Goal: Navigation & Orientation: Find specific page/section

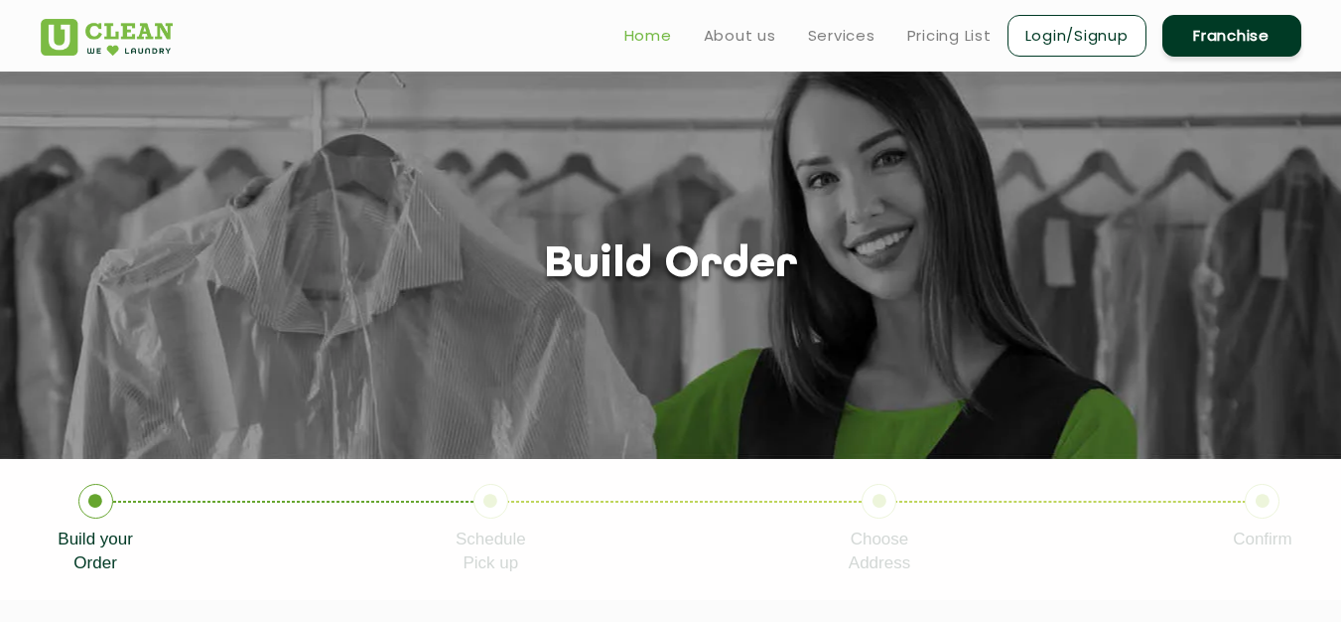
click at [666, 24] on link "Home" at bounding box center [649, 36] width 48 height 24
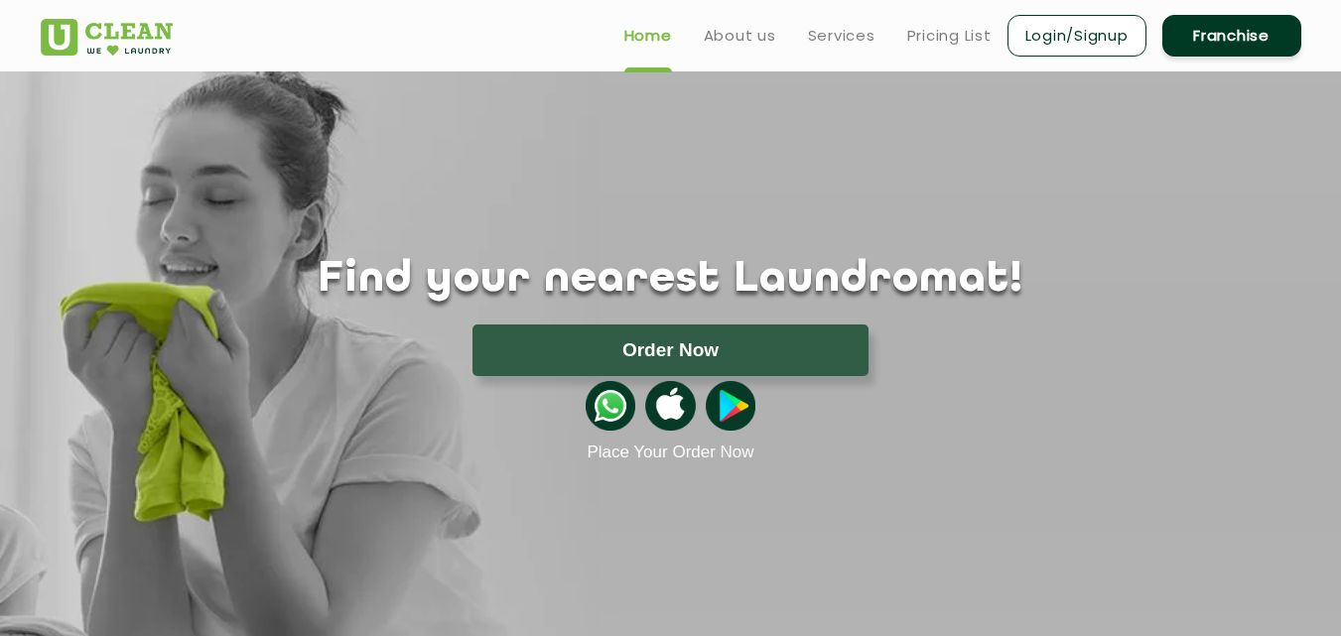
click at [765, 292] on h1 "Find your nearest Laundromat!" at bounding box center [671, 280] width 1291 height 50
click at [958, 289] on h1 "Find your nearest Laundromat!" at bounding box center [671, 280] width 1291 height 50
click at [955, 289] on h1 "Find your nearest Laundromat!" at bounding box center [671, 280] width 1291 height 50
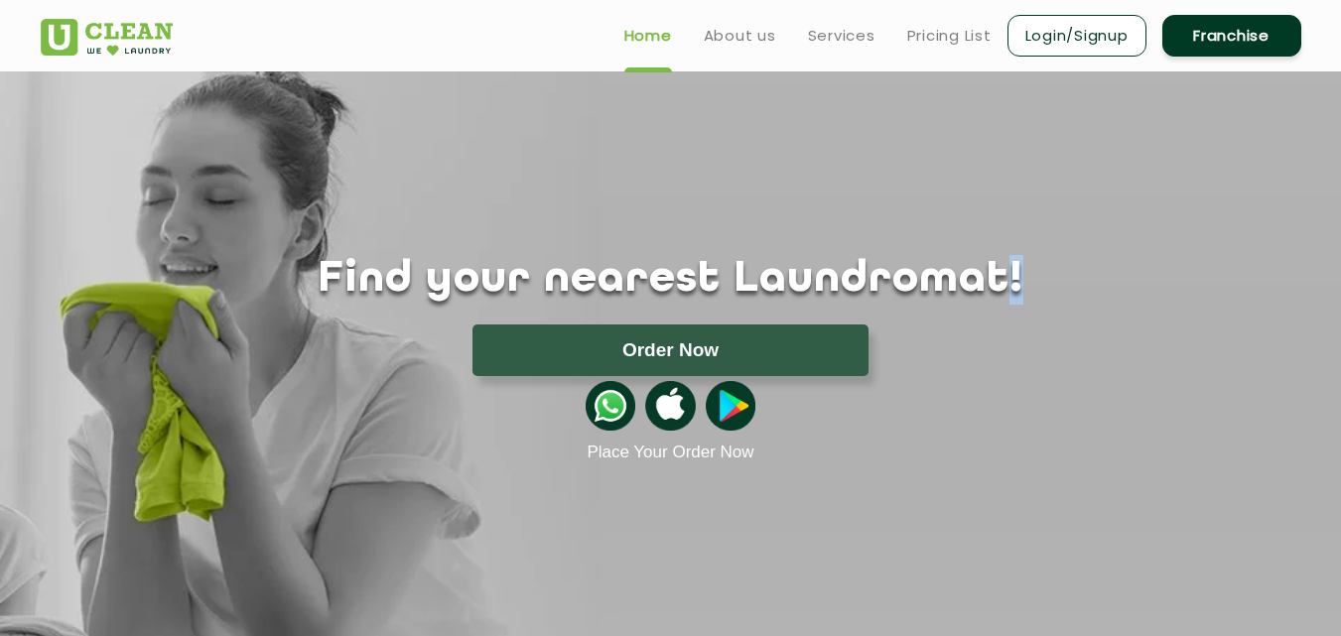
click at [955, 289] on h1 "Find your nearest Laundromat!" at bounding box center [671, 280] width 1291 height 50
click at [873, 296] on h1 "Find your nearest Laundromat!" at bounding box center [671, 280] width 1291 height 50
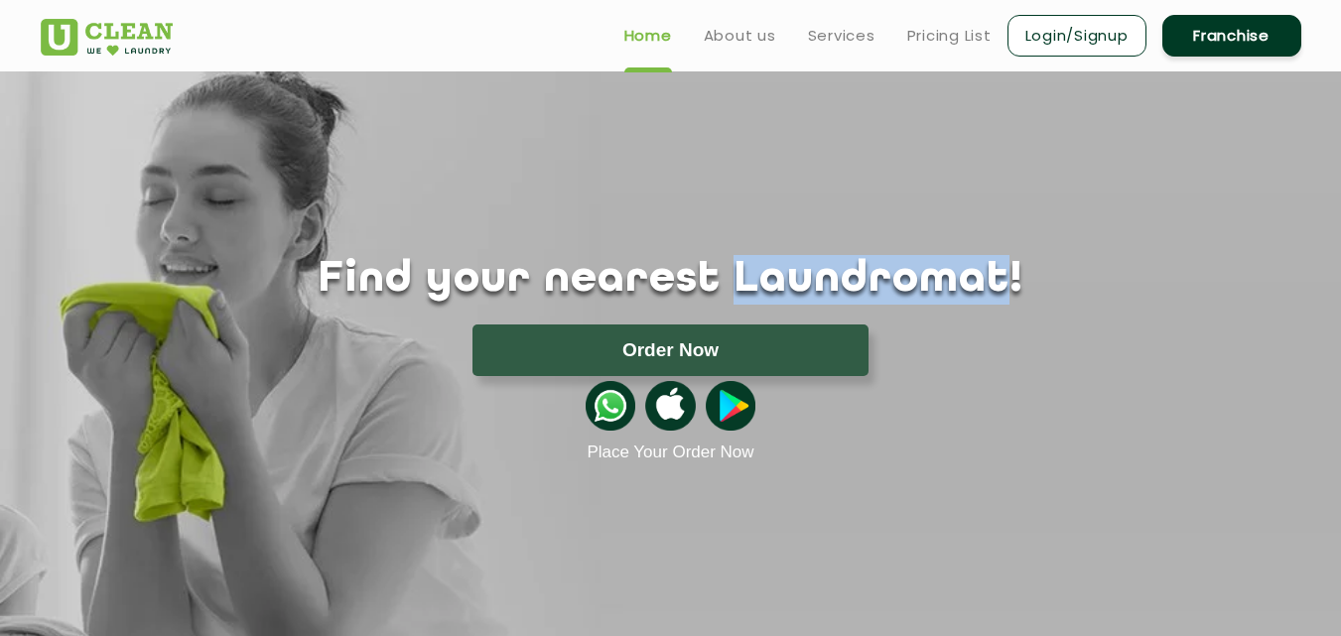
click at [873, 296] on h1 "Find your nearest Laundromat!" at bounding box center [671, 280] width 1291 height 50
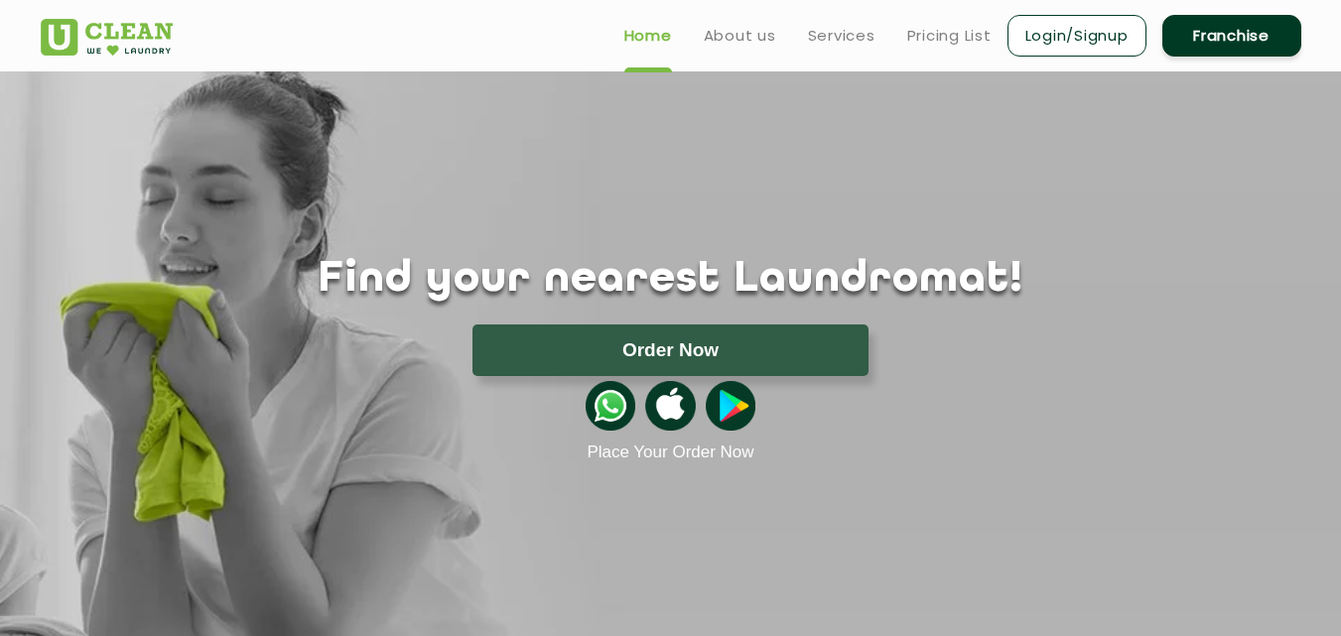
click at [474, 287] on h1 "Find your nearest Laundromat!" at bounding box center [671, 280] width 1291 height 50
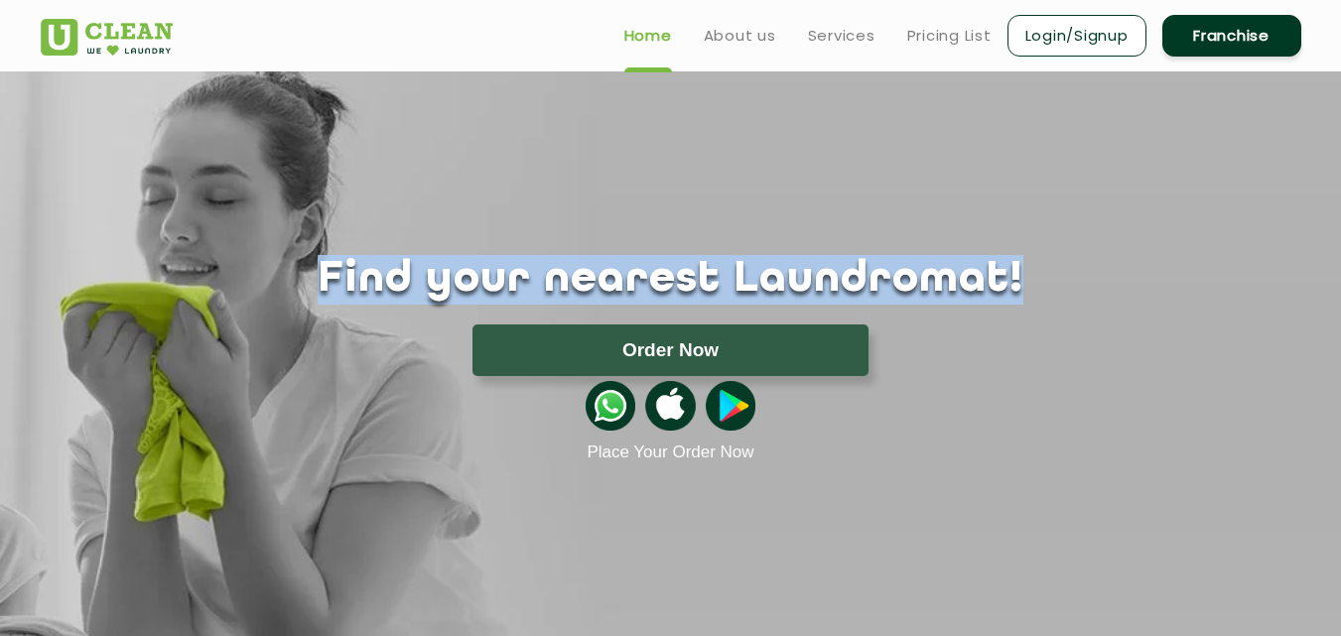
click at [474, 287] on h1 "Find your nearest Laundromat!" at bounding box center [671, 280] width 1291 height 50
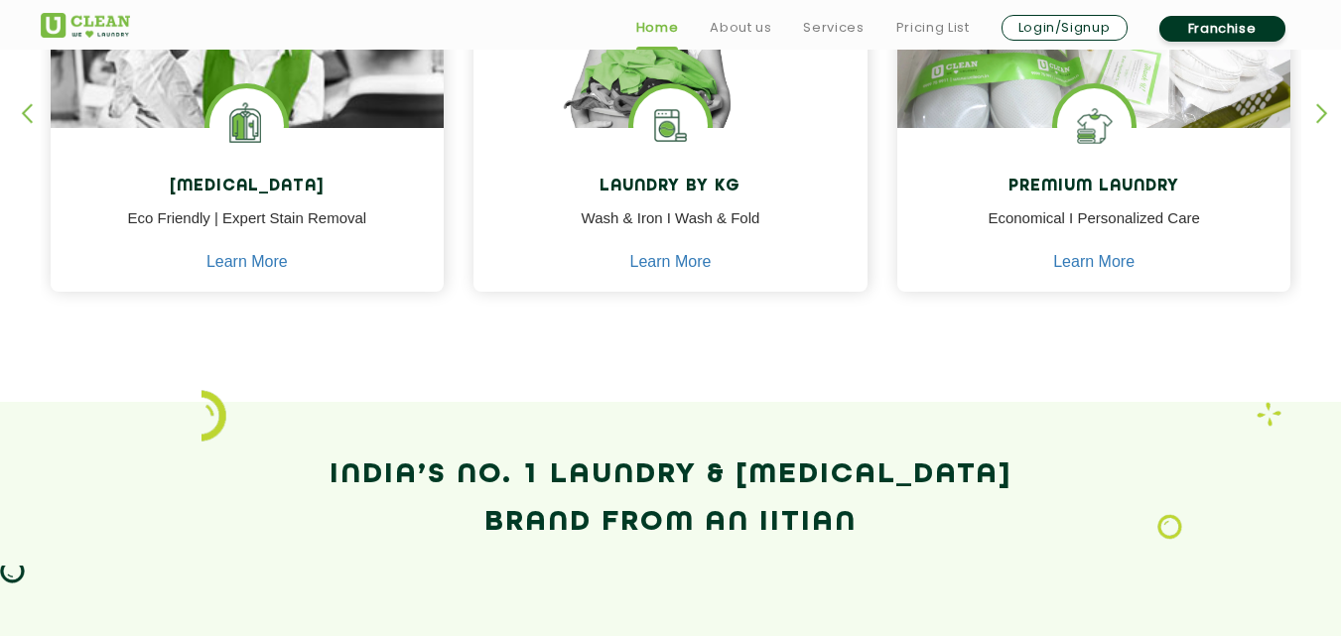
scroll to position [1026, 0]
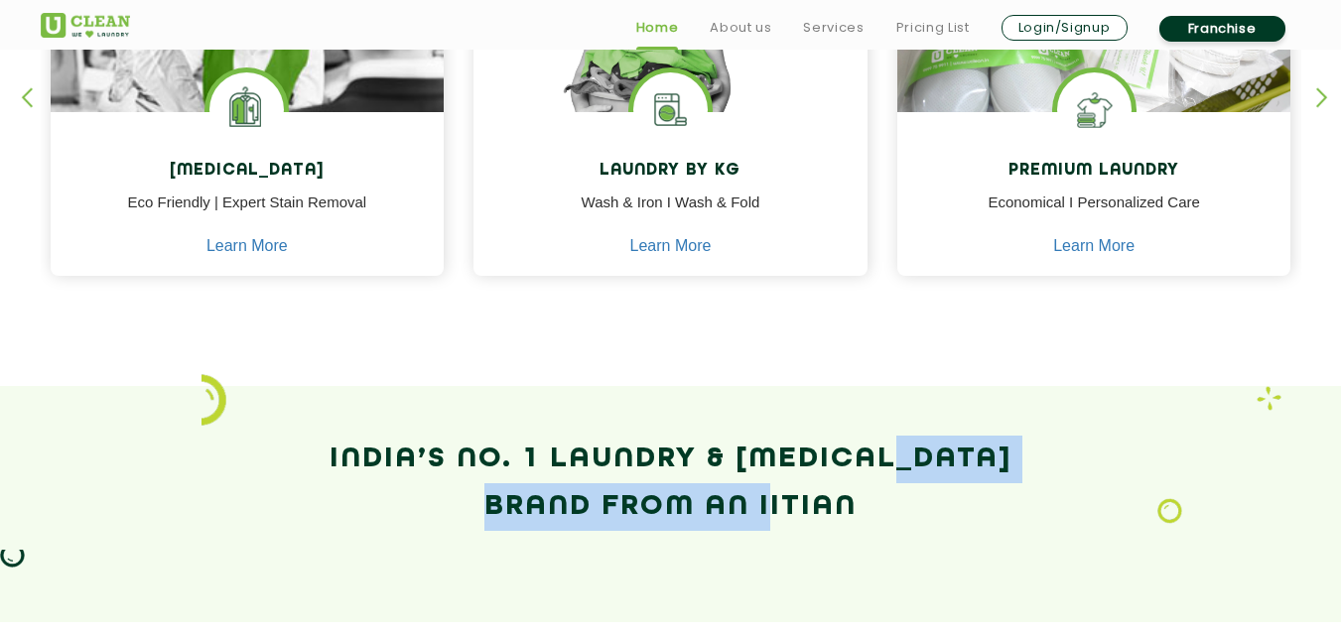
drag, startPoint x: 764, startPoint y: 509, endPoint x: 915, endPoint y: 483, distance: 154.3
click at [915, 483] on h2 "India’s No. 1 Laundry & [MEDICAL_DATA] Brand from an IITian" at bounding box center [671, 483] width 1261 height 95
drag, startPoint x: 883, startPoint y: 505, endPoint x: 760, endPoint y: 514, distance: 123.4
click at [760, 514] on h2 "India’s No. 1 Laundry & [MEDICAL_DATA] Brand from an IITian" at bounding box center [671, 483] width 1261 height 95
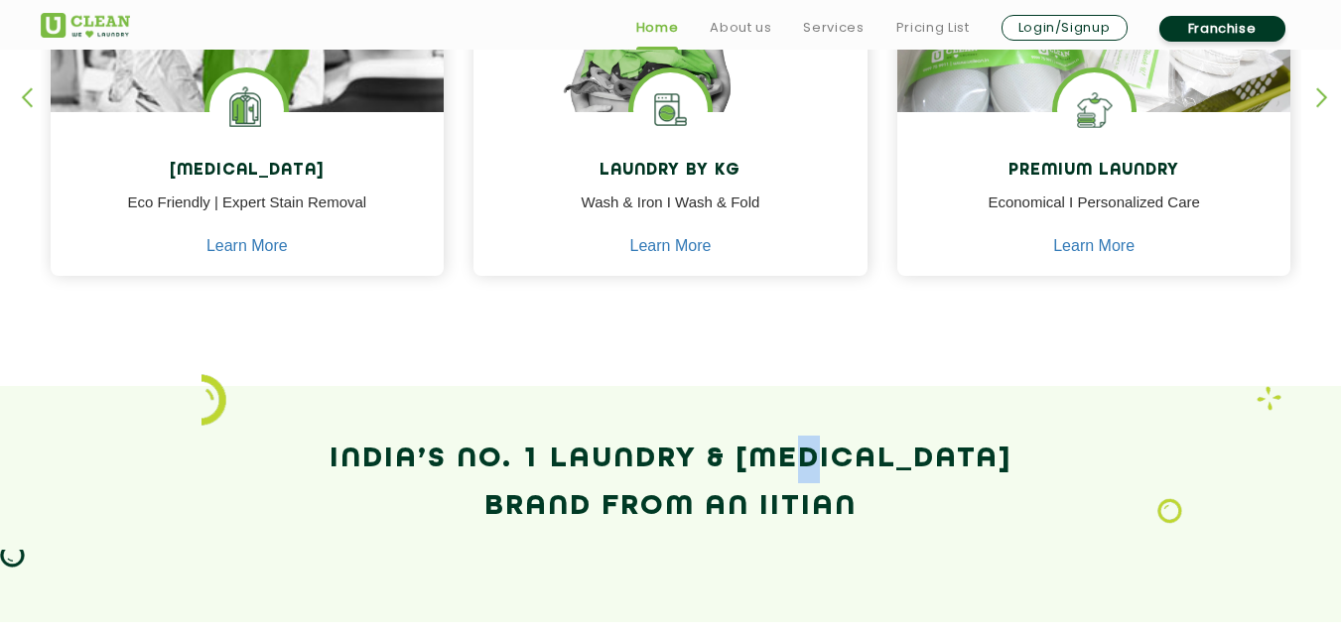
click at [831, 470] on h2 "India’s No. 1 Laundry & [MEDICAL_DATA] Brand from an IITian" at bounding box center [671, 483] width 1261 height 95
drag, startPoint x: 858, startPoint y: 504, endPoint x: 350, endPoint y: 402, distance: 518.6
click at [350, 402] on section "India’s No. 1 Laundry & [MEDICAL_DATA] Brand from an IITian" at bounding box center [670, 504] width 1341 height 236
click at [46, 438] on h2 "India’s No. 1 Laundry & [MEDICAL_DATA] Brand from an IITian" at bounding box center [671, 483] width 1261 height 95
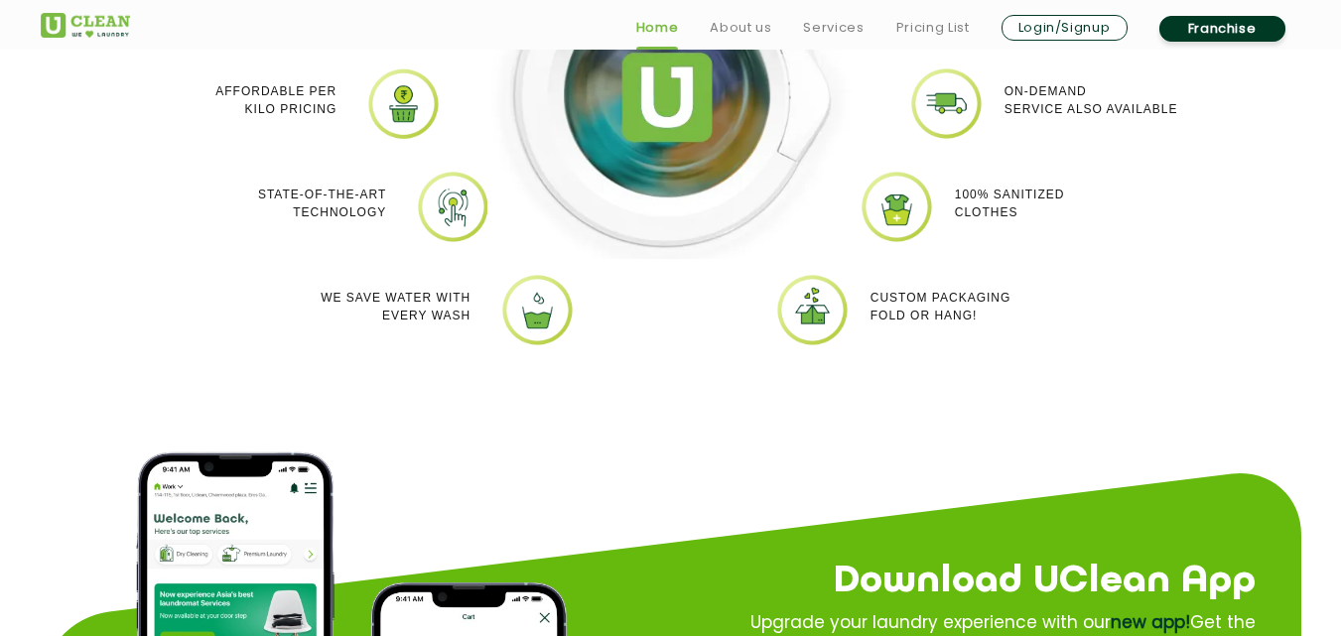
scroll to position [1986, 0]
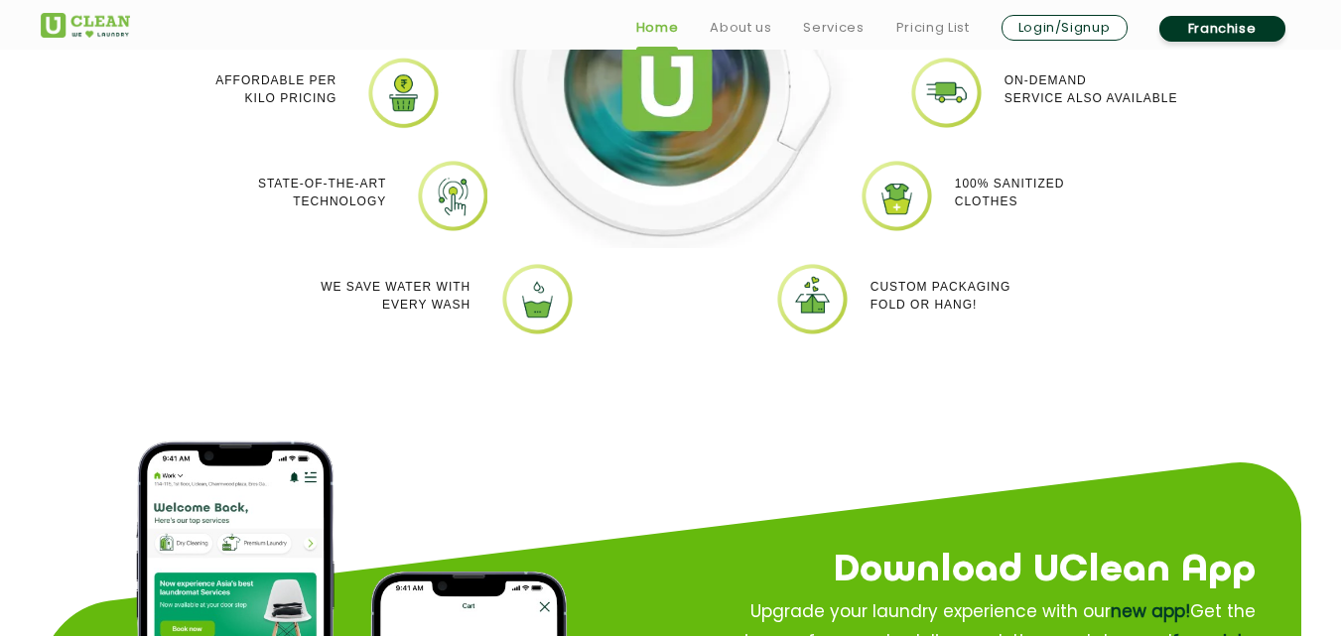
click at [151, 410] on section "Why Uclean? Quick Service Doorstep Pick up and Drop Affordable per kilo pricing…" at bounding box center [670, 61] width 1341 height 799
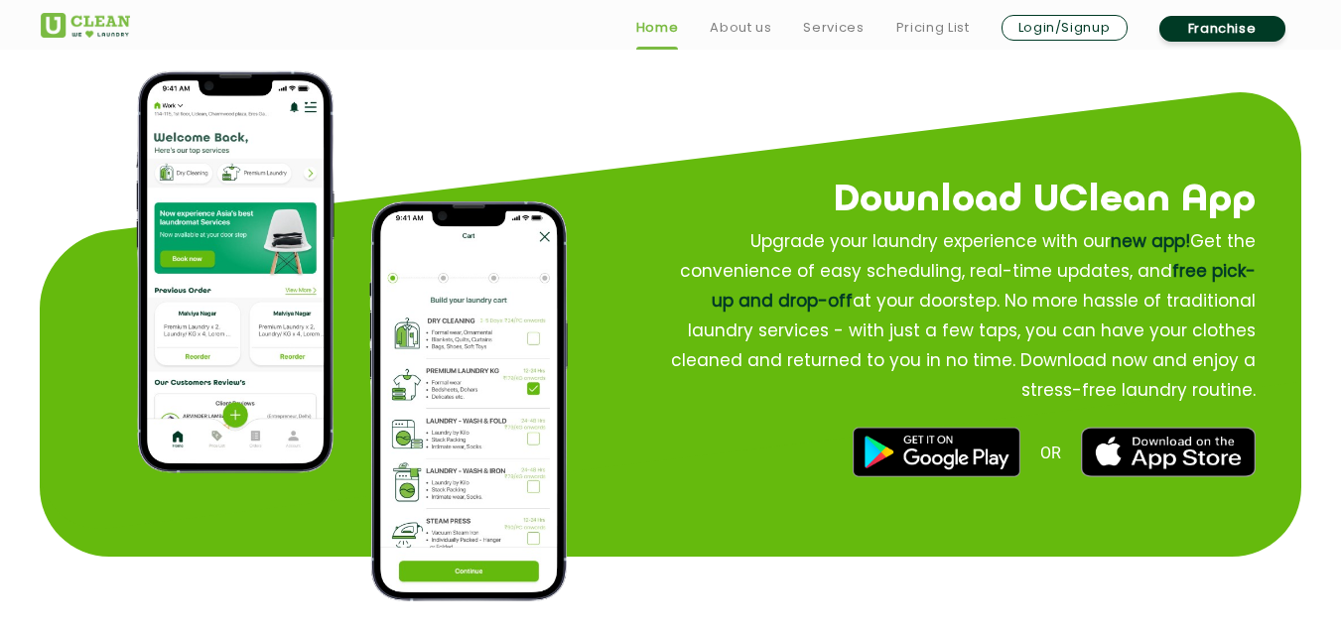
scroll to position [2363, 0]
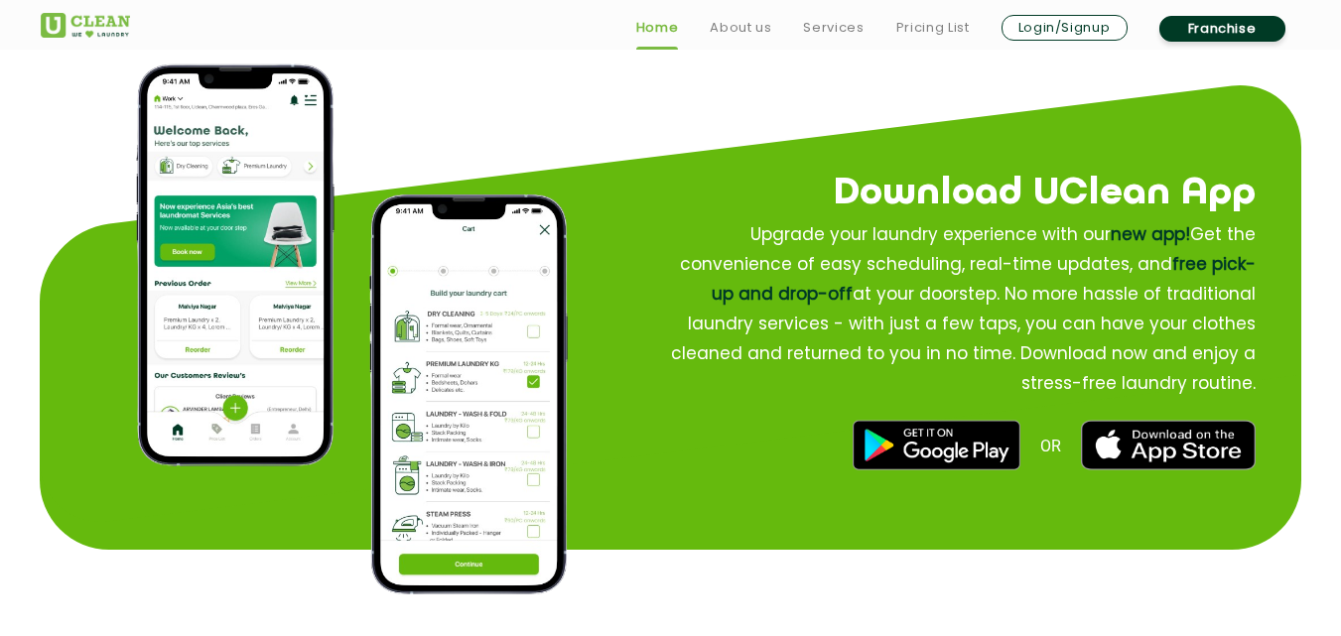
click at [1127, 199] on h2 "Download UClean App" at bounding box center [924, 194] width 663 height 60
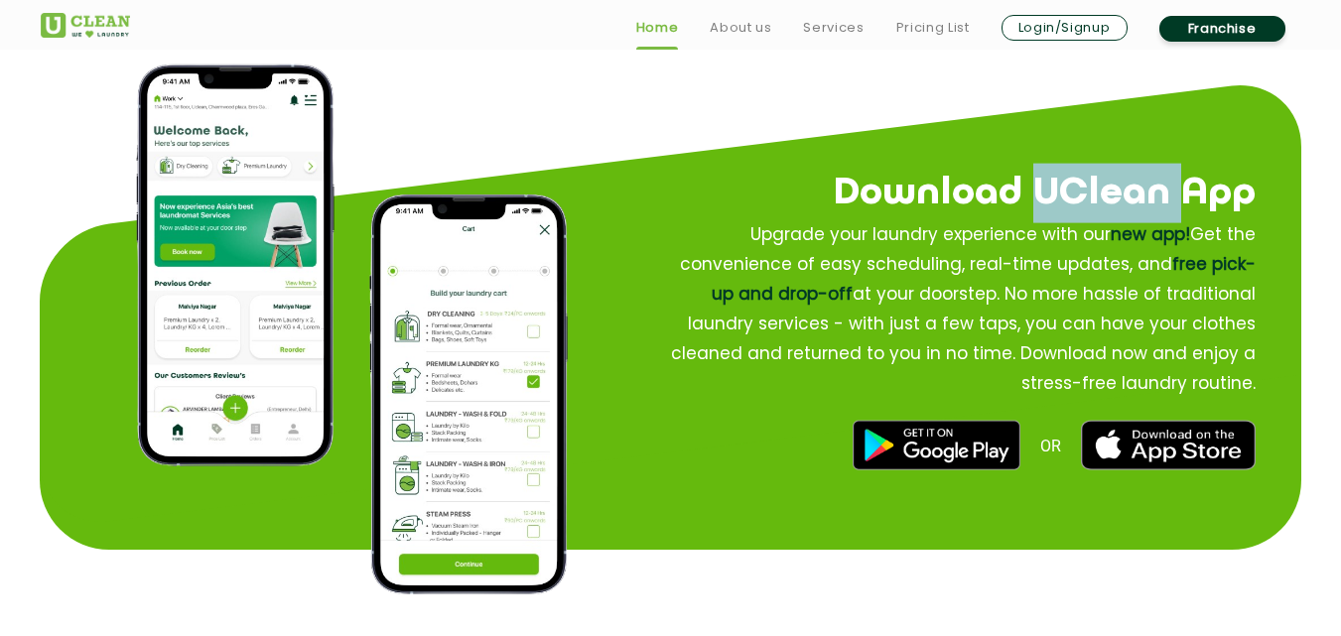
click at [1127, 199] on h2 "Download UClean App" at bounding box center [924, 194] width 663 height 60
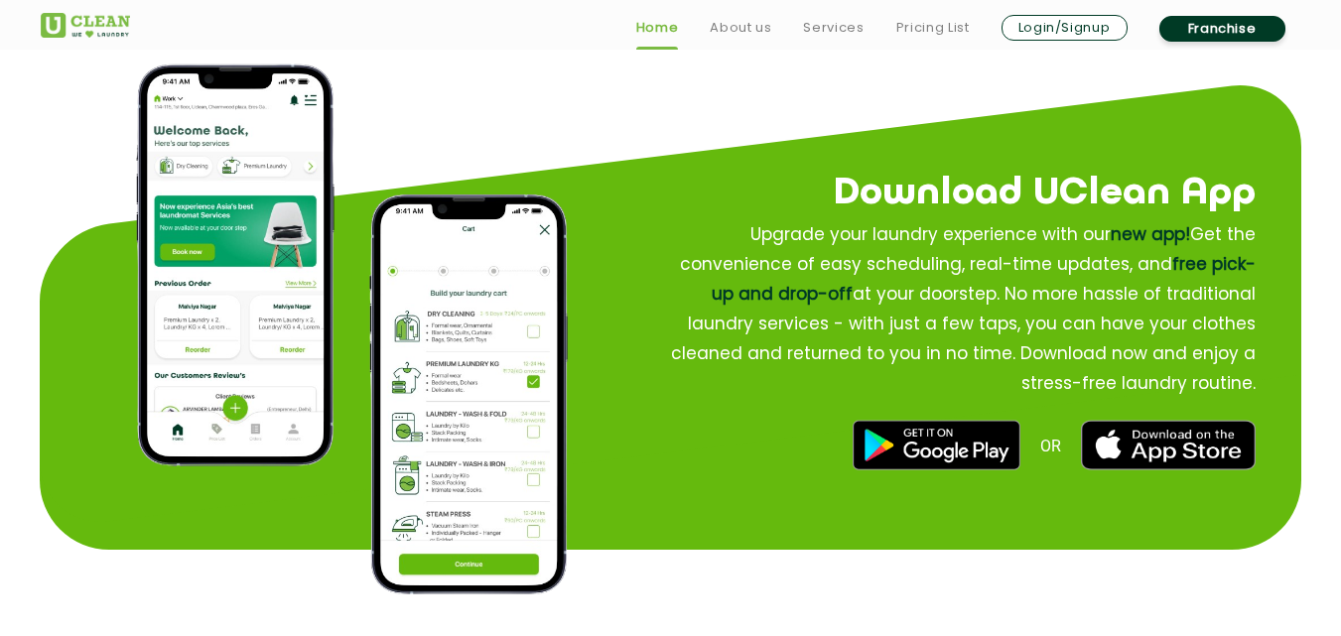
click at [1212, 199] on h2 "Download UClean App" at bounding box center [924, 194] width 663 height 60
click at [1167, 235] on span "new app!" at bounding box center [1150, 234] width 79 height 24
click at [1225, 265] on span "free pick-up and drop-off" at bounding box center [984, 279] width 544 height 54
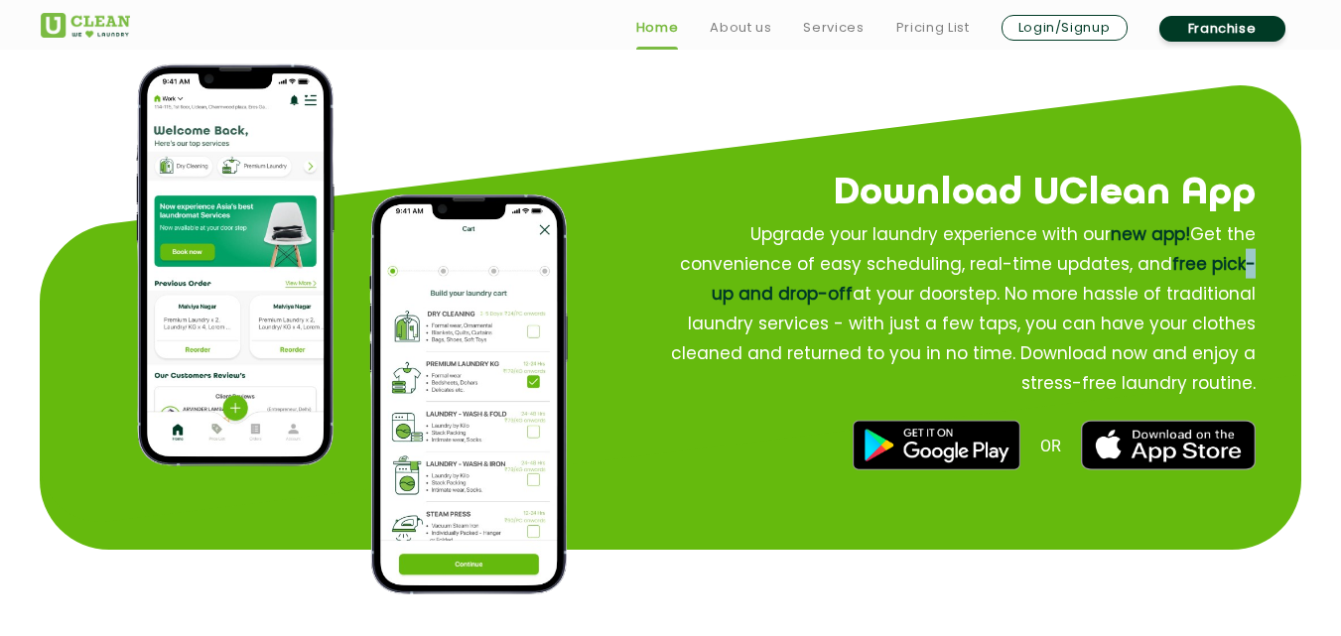
click at [1225, 265] on span "free pick-up and drop-off" at bounding box center [984, 279] width 544 height 54
click at [1170, 272] on span "free pick-up and drop-off" at bounding box center [984, 279] width 544 height 54
click at [1249, 265] on span "free pick-up and drop-off" at bounding box center [984, 279] width 544 height 54
click at [1208, 386] on p "Upgrade your laundry experience with our new app! Get the convenience of easy s…" at bounding box center [957, 308] width 598 height 179
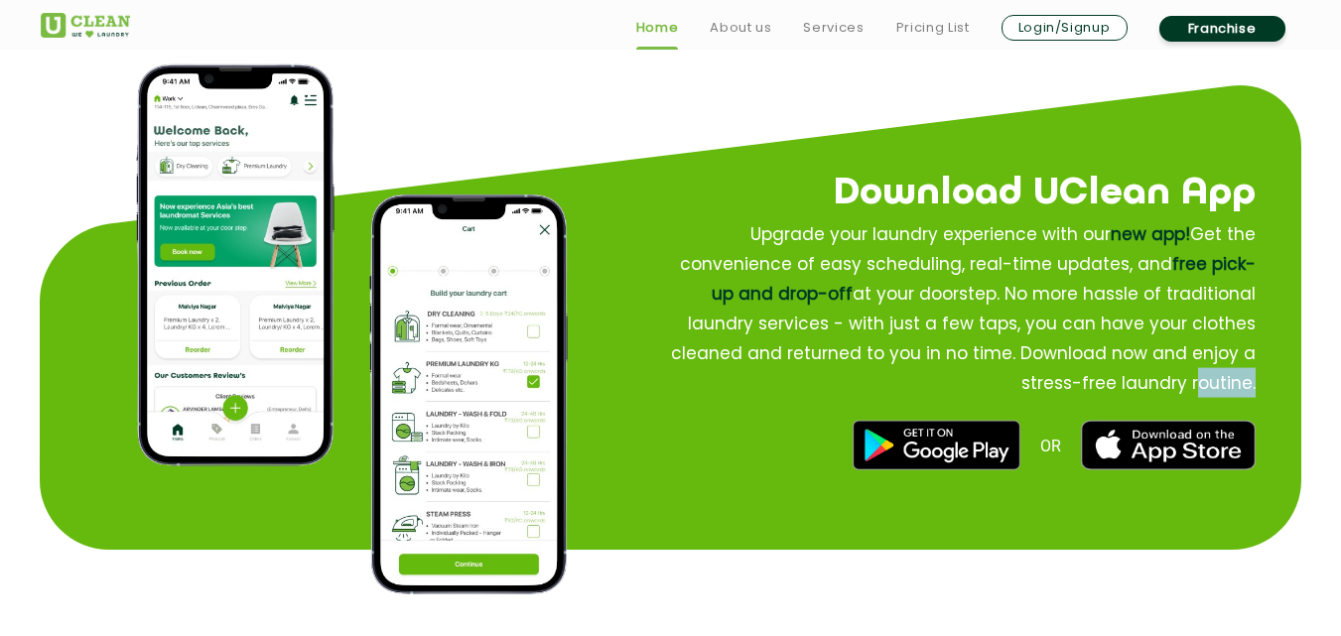
click at [1208, 386] on p "Upgrade your laundry experience with our new app! Get the convenience of easy s…" at bounding box center [957, 308] width 598 height 179
click at [1255, 383] on p "Upgrade your laundry experience with our new app! Get the convenience of easy s…" at bounding box center [957, 308] width 598 height 179
click at [1254, 386] on p "Upgrade your laundry experience with our new app! Get the convenience of easy s…" at bounding box center [957, 308] width 598 height 179
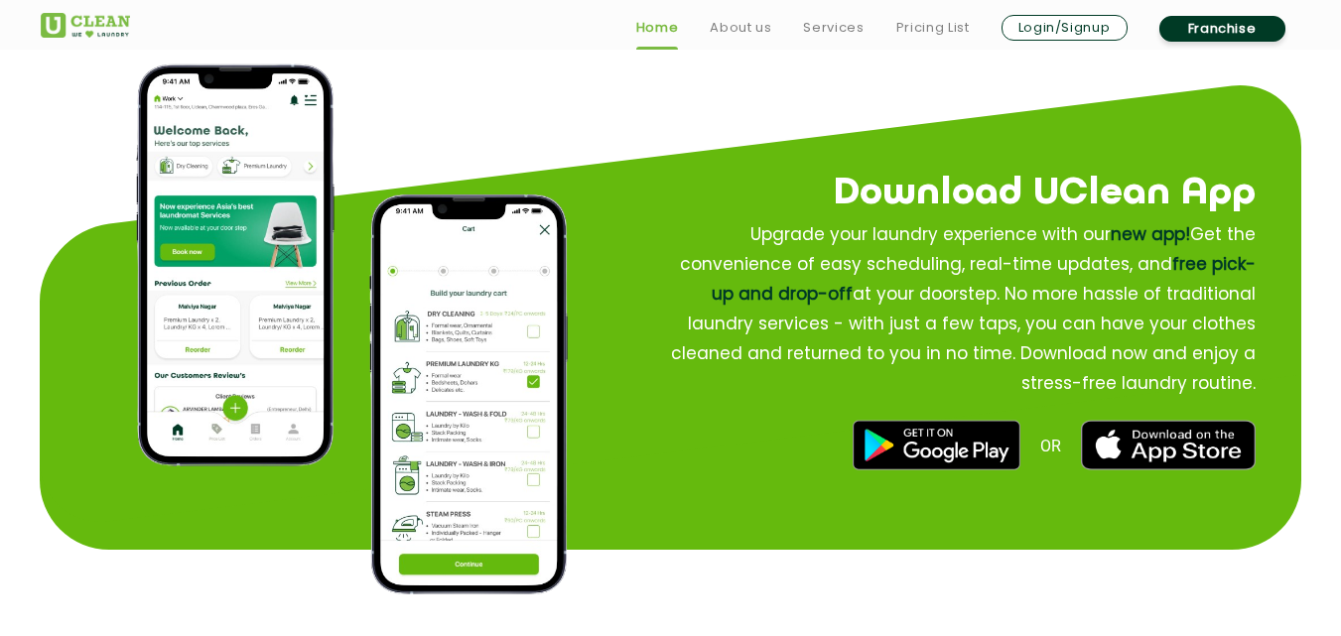
click at [1251, 387] on p "Upgrade your laundry experience with our new app! Get the convenience of easy s…" at bounding box center [957, 308] width 598 height 179
click at [1206, 302] on p "Upgrade your laundry experience with our new app! Get the convenience of easy s…" at bounding box center [957, 308] width 598 height 179
click at [780, 298] on span "free pick-up and drop-off" at bounding box center [984, 279] width 544 height 54
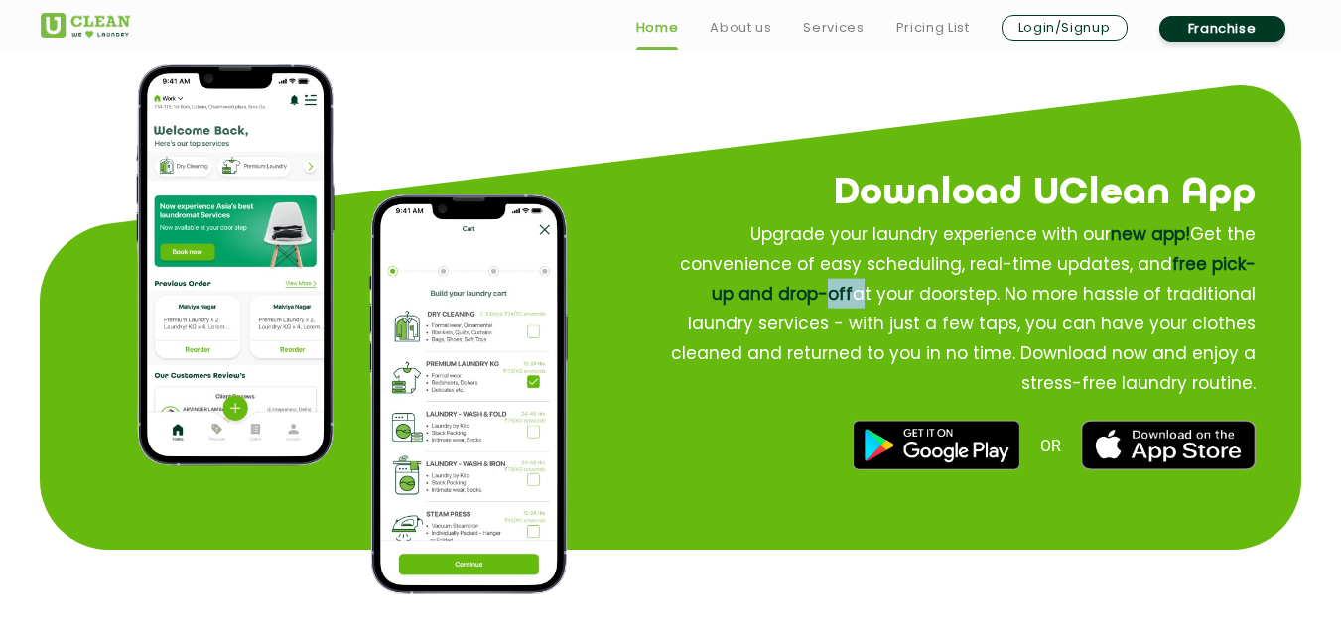
click at [780, 298] on span "free pick-up and drop-off" at bounding box center [984, 279] width 544 height 54
click at [722, 299] on span "free pick-up and drop-off" at bounding box center [984, 279] width 544 height 54
click at [741, 324] on p "Upgrade your laundry experience with our new app! Get the convenience of easy s…" at bounding box center [957, 308] width 598 height 179
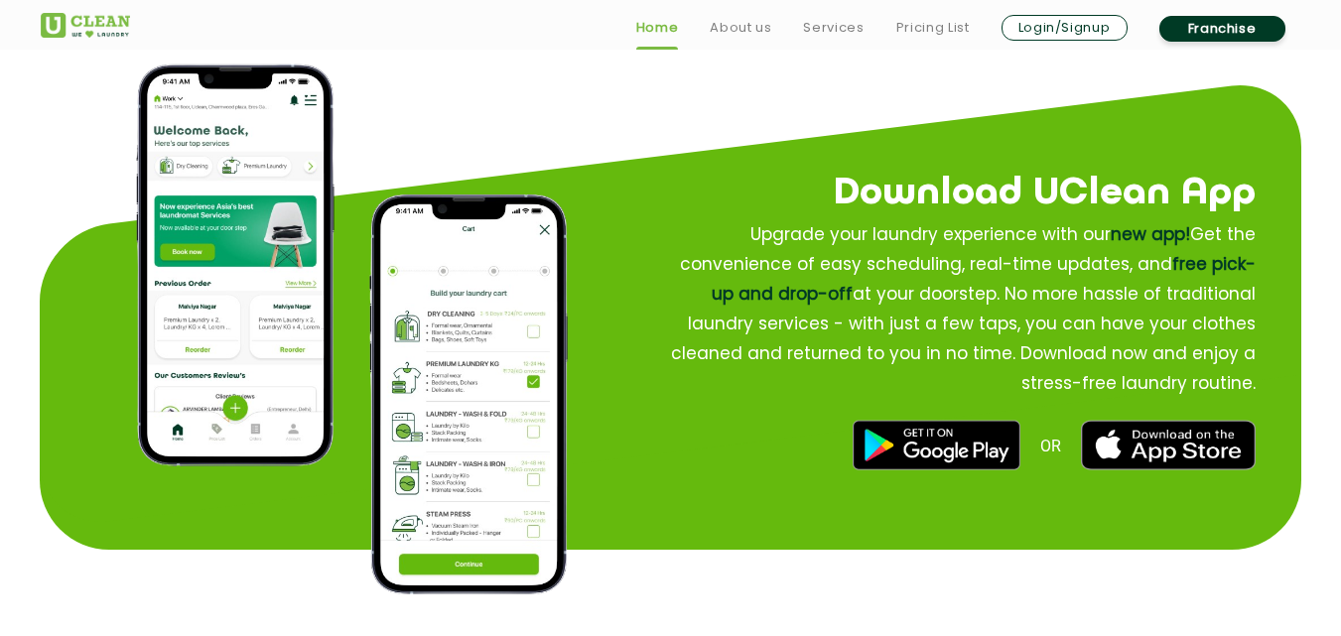
click at [906, 361] on p "Upgrade your laundry experience with our new app! Get the convenience of easy s…" at bounding box center [957, 308] width 598 height 179
click at [922, 360] on p "Upgrade your laundry experience with our new app! Get the convenience of easy s…" at bounding box center [957, 308] width 598 height 179
click at [914, 328] on p "Upgrade your laundry experience with our new app! Get the convenience of easy s…" at bounding box center [957, 308] width 598 height 179
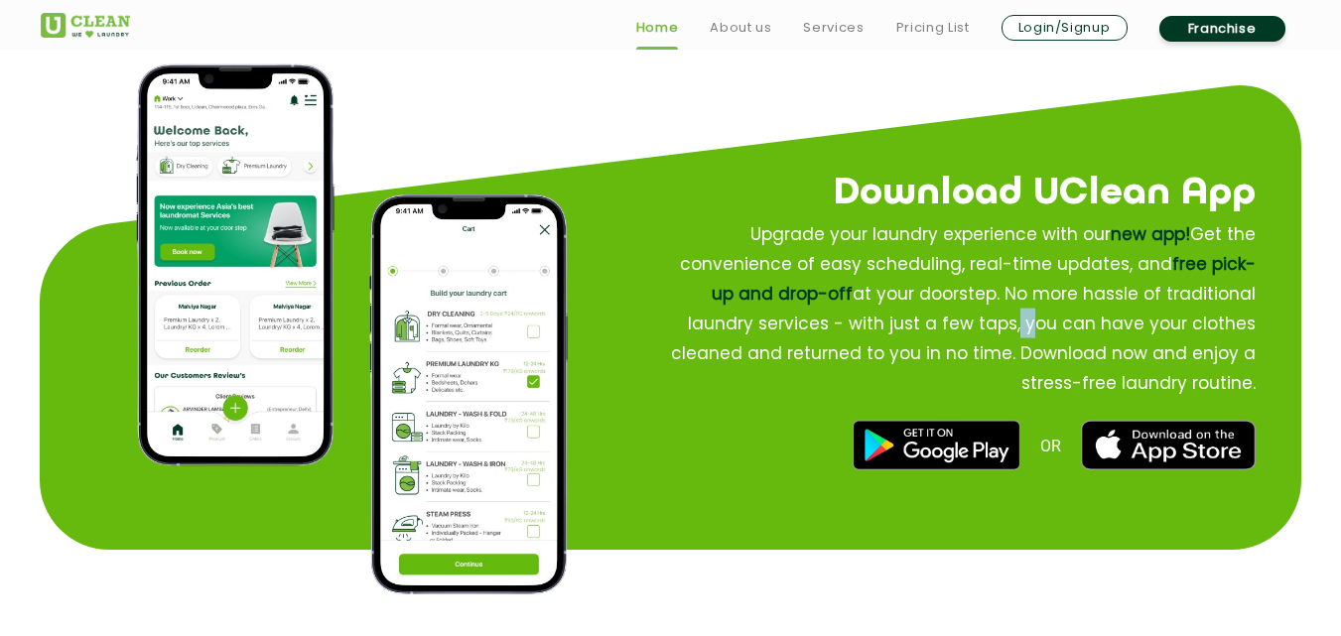
click at [914, 328] on p "Upgrade your laundry experience with our new app! Get the convenience of easy s…" at bounding box center [957, 308] width 598 height 179
click at [1045, 437] on span "OR" at bounding box center [1051, 445] width 21 height 19
click at [1188, 227] on span "new app!" at bounding box center [1150, 234] width 79 height 24
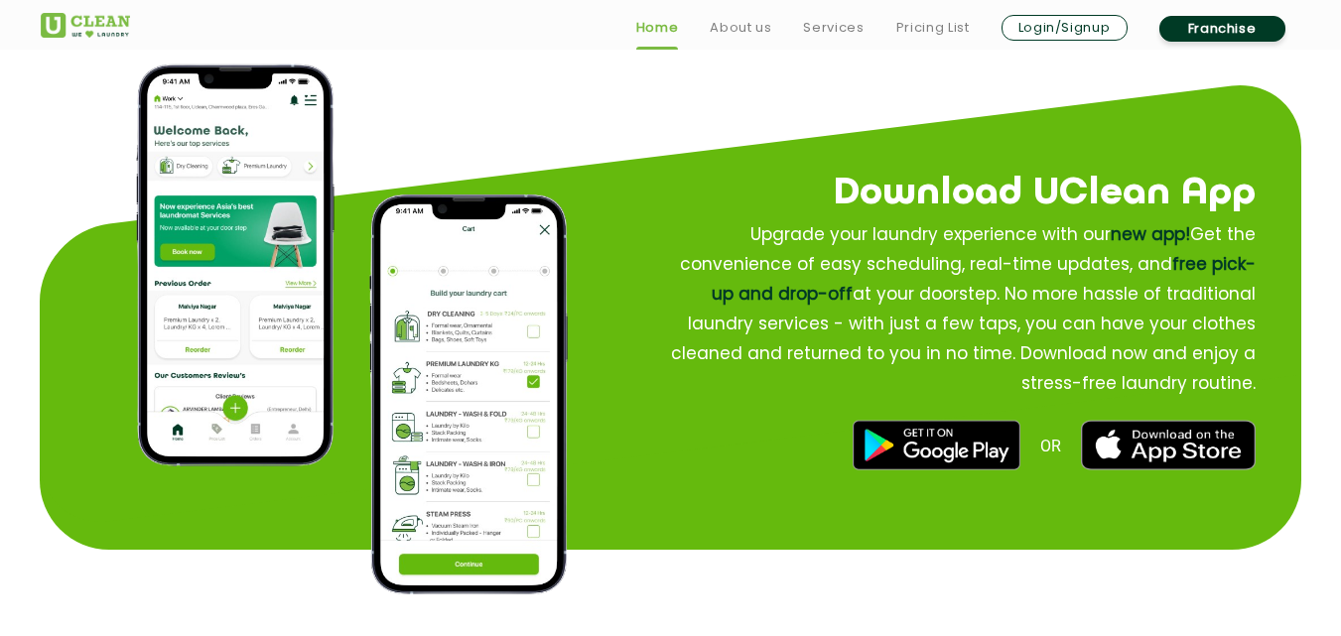
click at [1187, 239] on span "new app!" at bounding box center [1150, 234] width 79 height 24
click at [991, 268] on p "Upgrade your laundry experience with our new app! Get the convenience of easy s…" at bounding box center [957, 308] width 598 height 179
click at [983, 268] on p "Upgrade your laundry experience with our new app! Get the convenience of easy s…" at bounding box center [957, 308] width 598 height 179
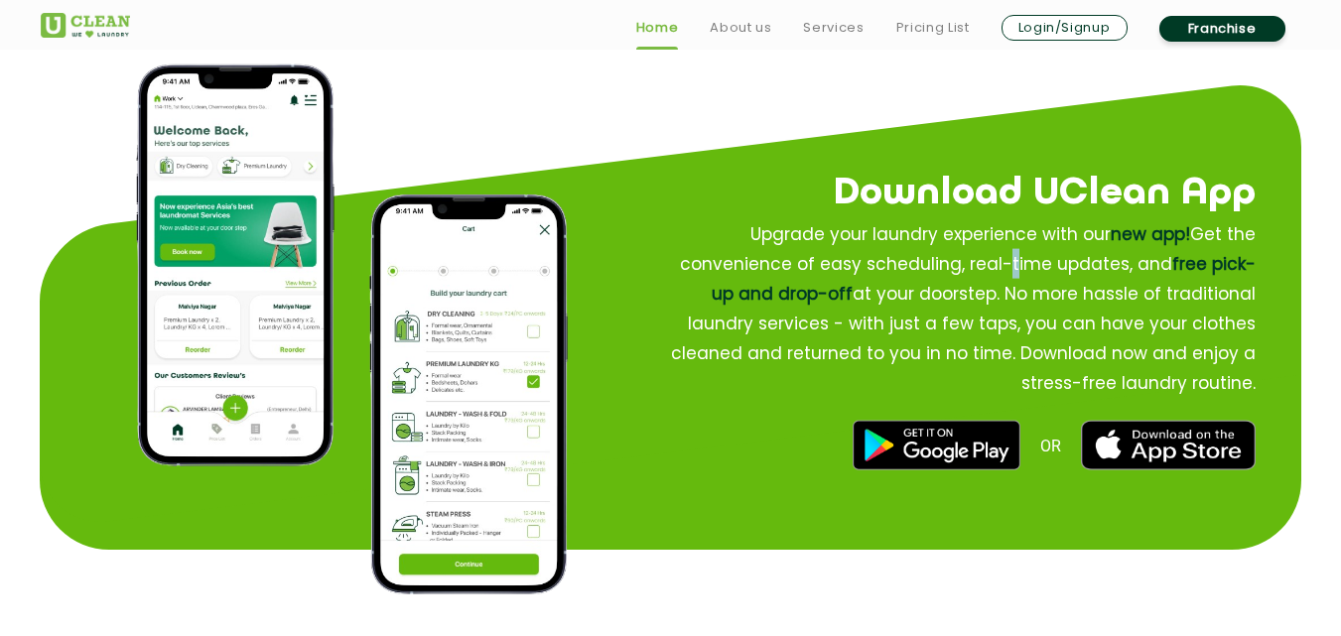
click at [983, 268] on p "Upgrade your laundry experience with our new app! Get the convenience of easy s…" at bounding box center [957, 308] width 598 height 179
click at [1104, 269] on p "Upgrade your laundry experience with our new app! Get the convenience of easy s…" at bounding box center [957, 308] width 598 height 179
click at [1227, 269] on span "free pick-up and drop-off" at bounding box center [984, 279] width 544 height 54
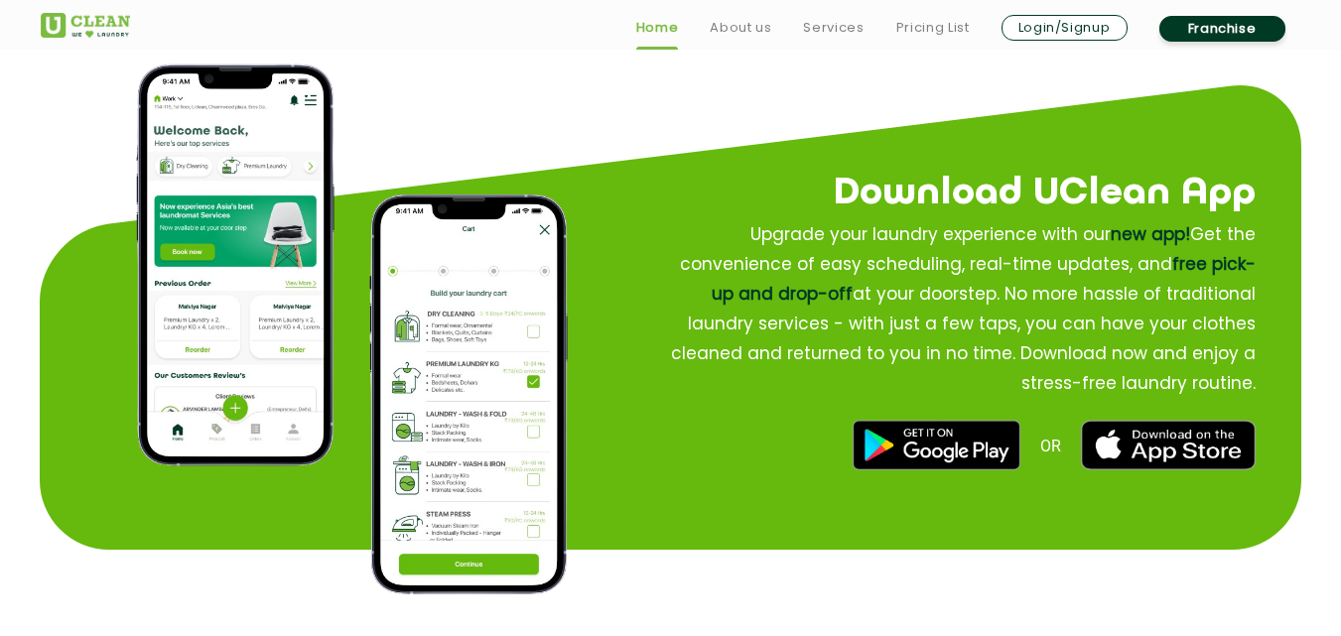
click at [934, 299] on p "Upgrade your laundry experience with our new app! Get the convenience of easy s…" at bounding box center [957, 308] width 598 height 179
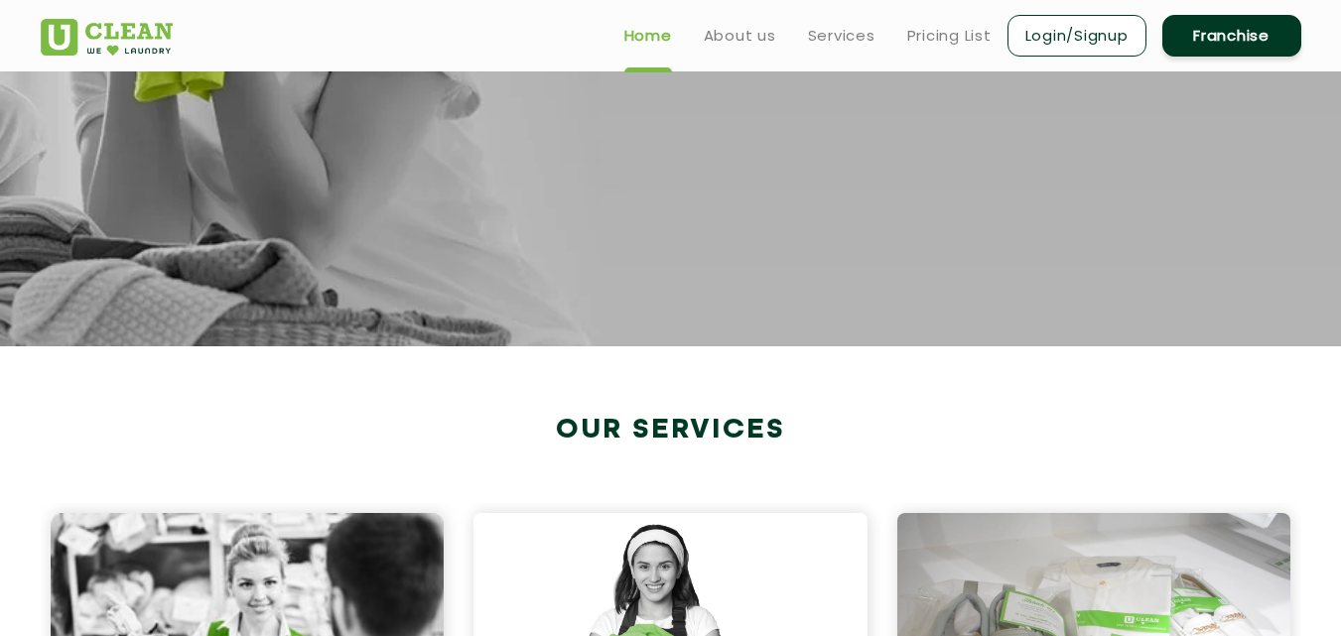
scroll to position [411, 0]
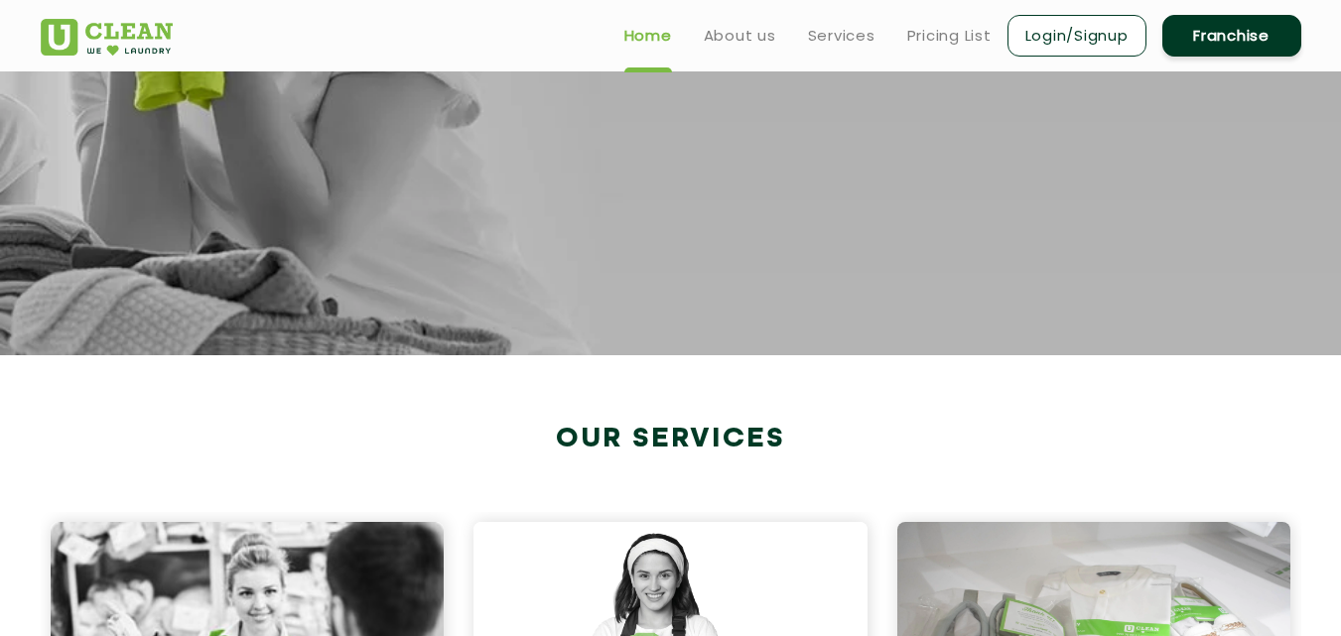
click at [706, 435] on h2 "Our Services" at bounding box center [671, 439] width 1261 height 33
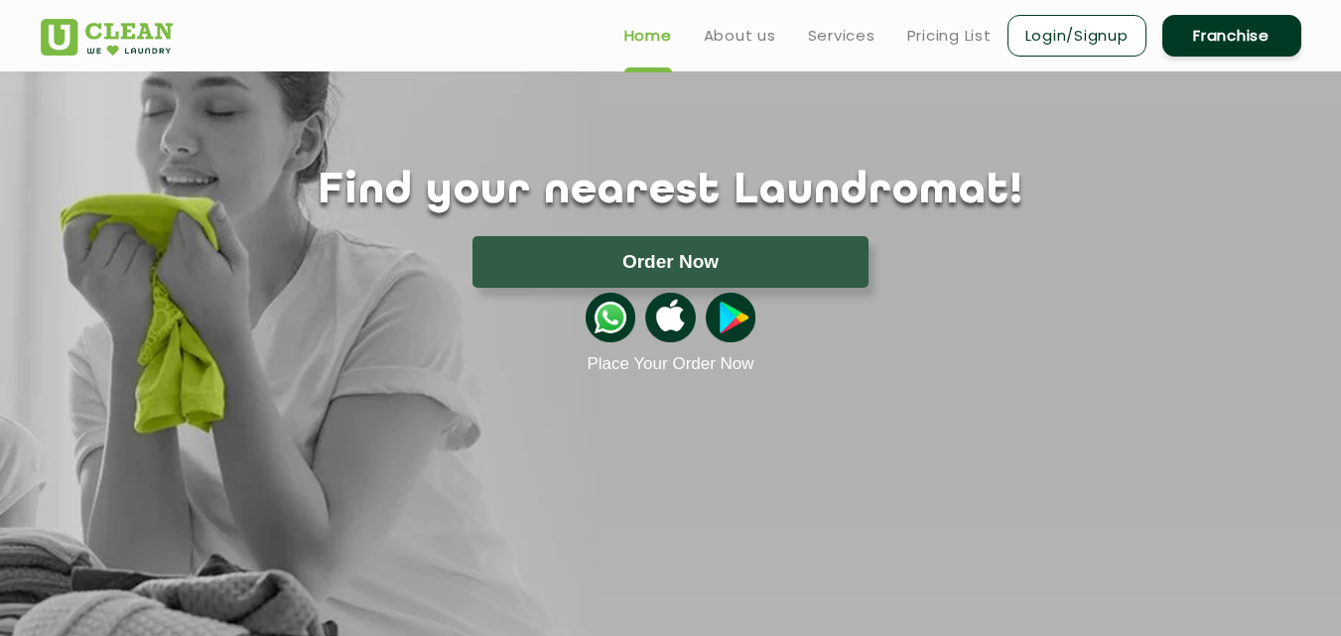
scroll to position [0, 0]
